Goal: Use online tool/utility: Utilize a website feature to perform a specific function

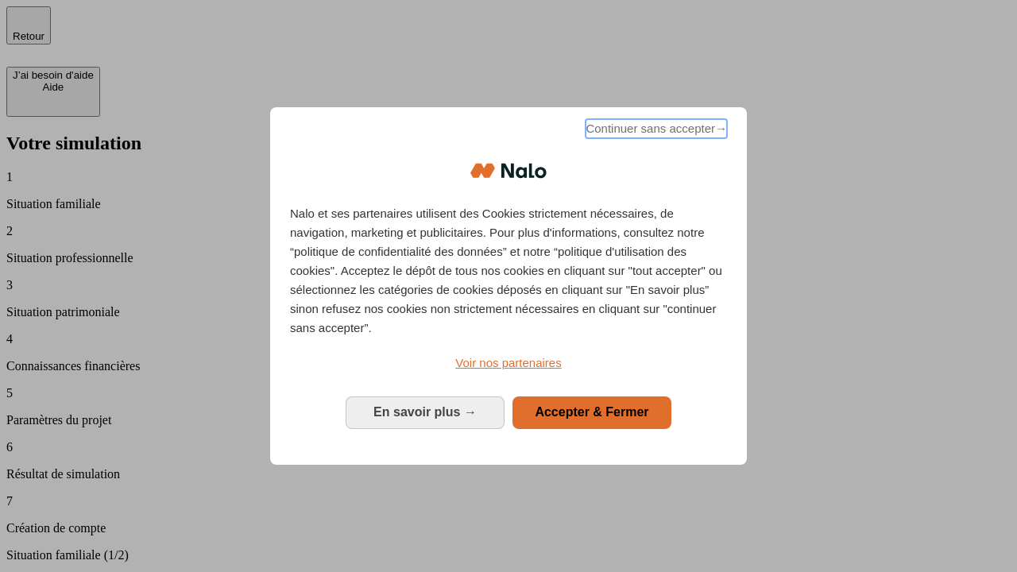
click at [655, 131] on span "Continuer sans accepter →" at bounding box center [656, 128] width 141 height 19
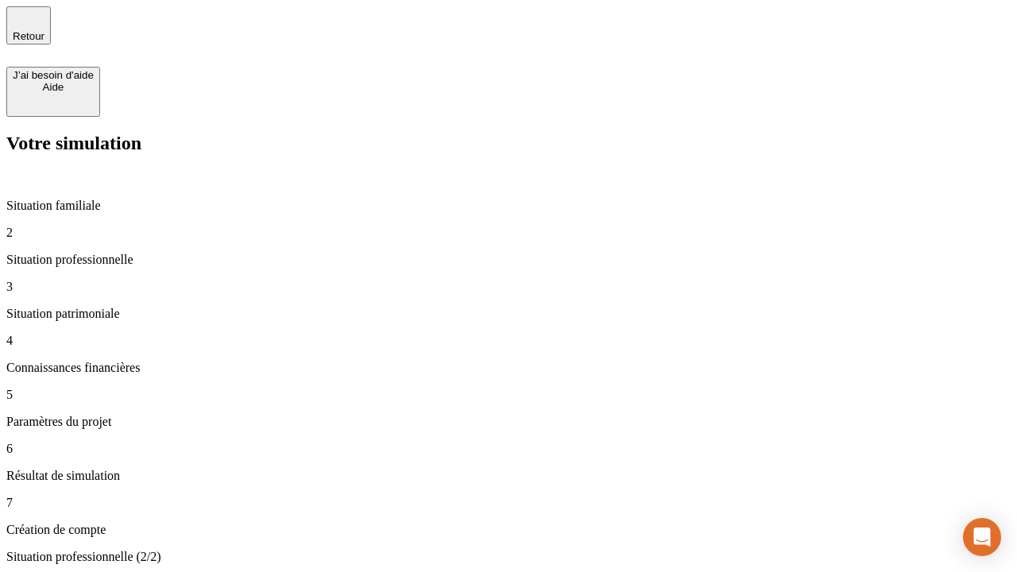
type input "30 000"
type input "1 000"
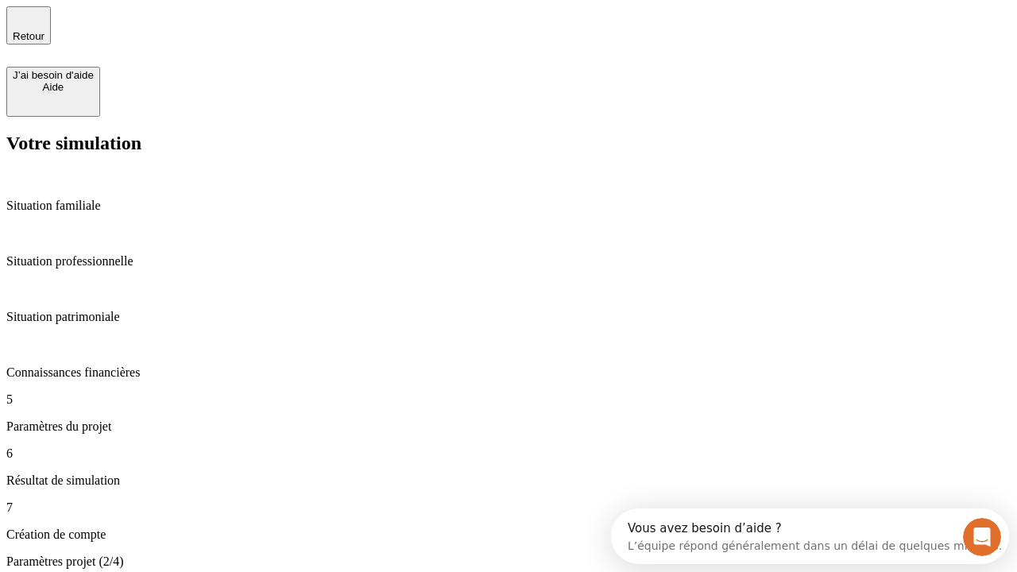
type input "65"
type input "5 000"
type input "640"
